Goal: Transaction & Acquisition: Purchase product/service

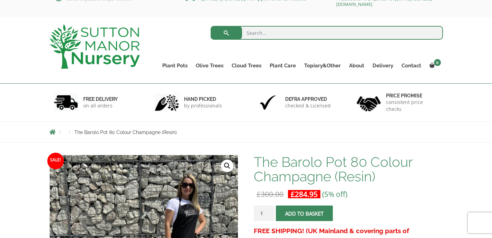
scroll to position [17, 0]
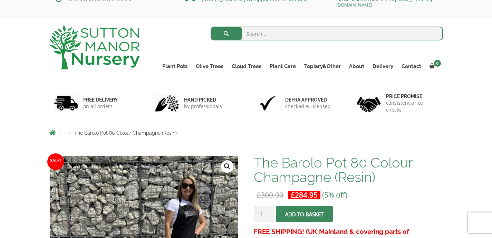
click at [263, 36] on input "search" at bounding box center [327, 34] width 232 height 14
type input "barolo 65"
click at [211, 27] on button "submit" at bounding box center [226, 34] width 31 height 14
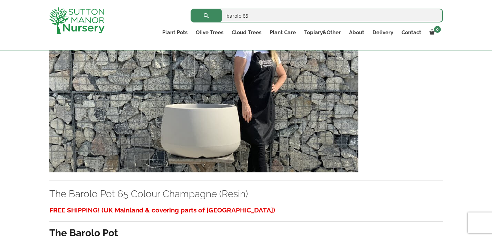
scroll to position [173, 0]
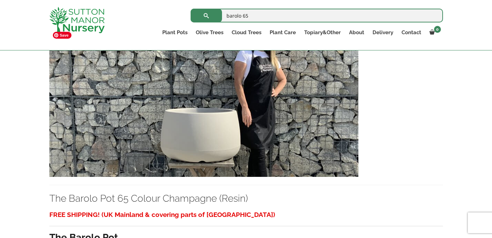
click at [203, 141] on img at bounding box center [203, 102] width 309 height 148
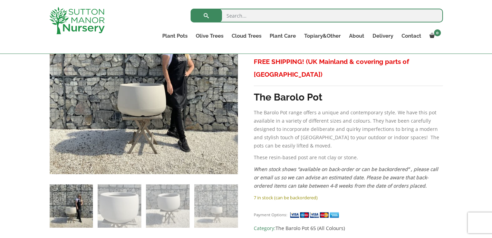
scroll to position [176, 0]
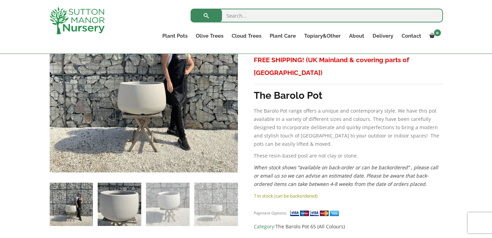
click at [127, 212] on img at bounding box center [119, 204] width 43 height 43
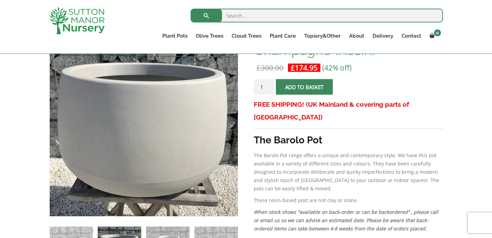
scroll to position [121, 0]
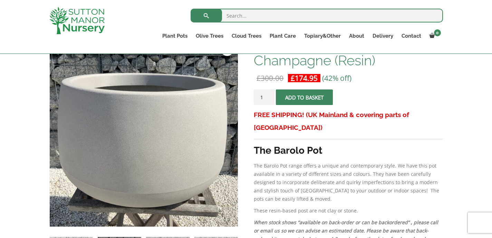
click at [319, 100] on button "Add to basket" at bounding box center [304, 97] width 57 height 16
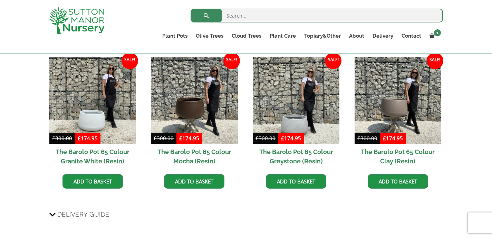
scroll to position [597, 0]
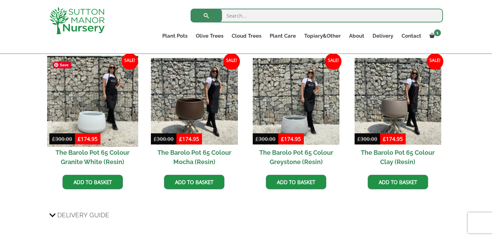
click at [87, 121] on img at bounding box center [92, 101] width 91 height 91
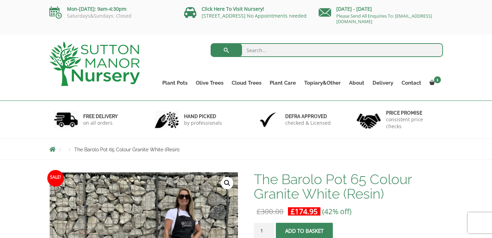
scroll to position [44, 0]
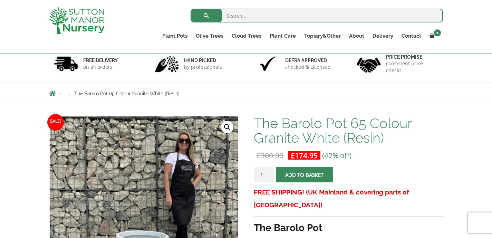
click at [305, 175] on span "submit" at bounding box center [305, 175] width 0 height 0
